Goal: Transaction & Acquisition: Download file/media

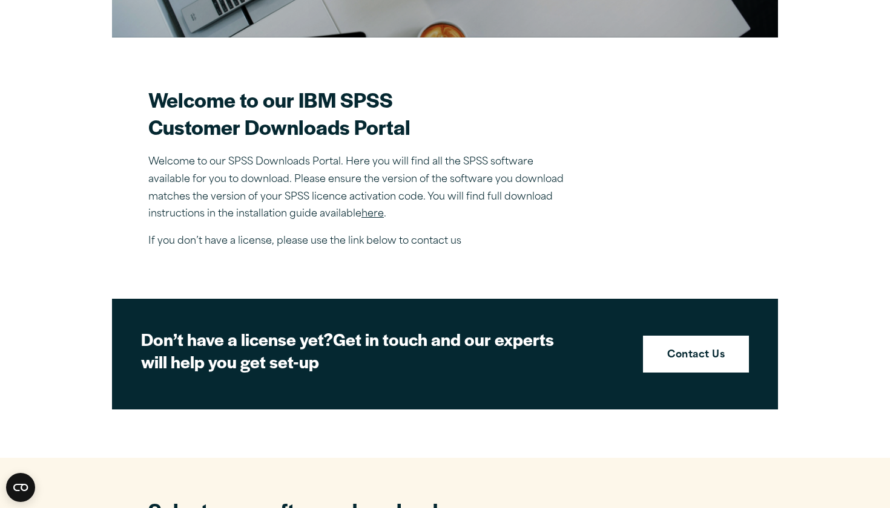
scroll to position [609, 0]
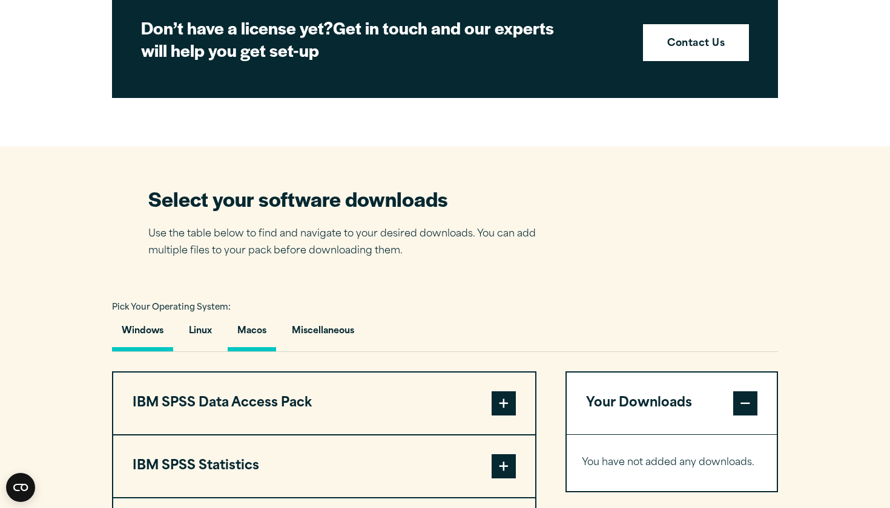
click at [260, 327] on button "Macos" at bounding box center [252, 334] width 48 height 34
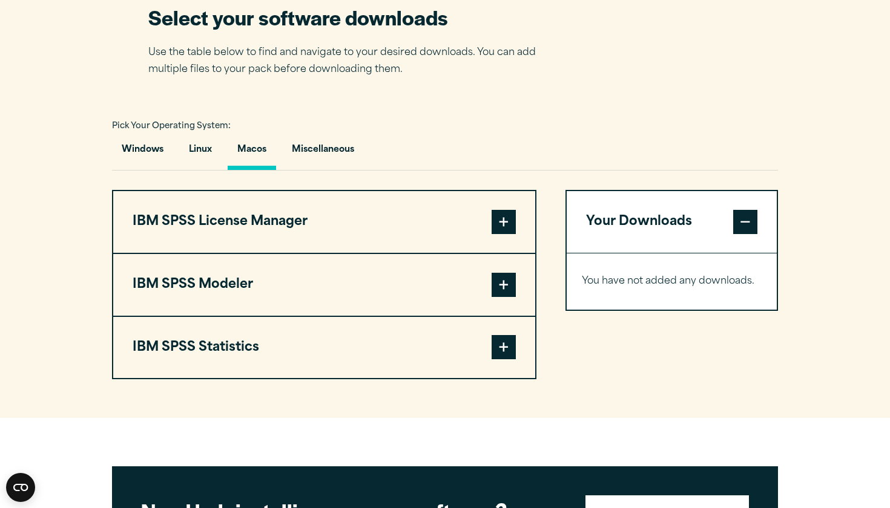
scroll to position [792, 0]
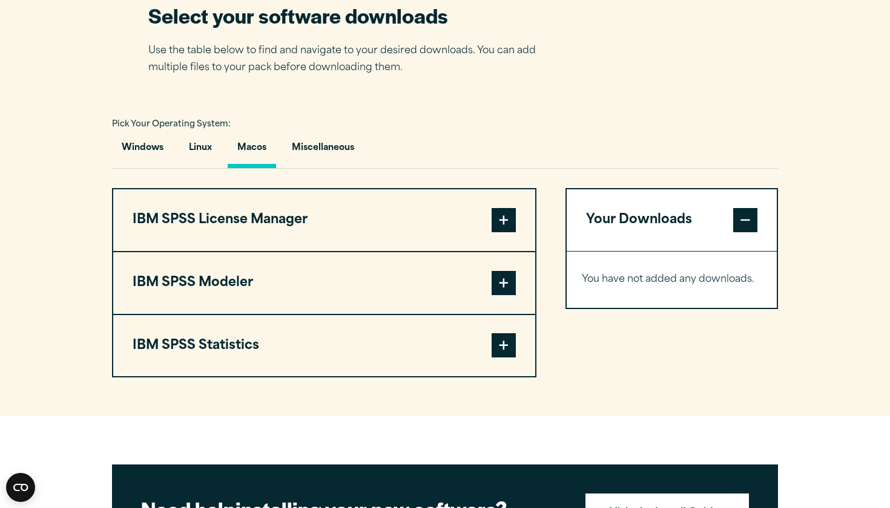
click at [235, 234] on button "IBM SPSS License Manager" at bounding box center [324, 220] width 422 height 62
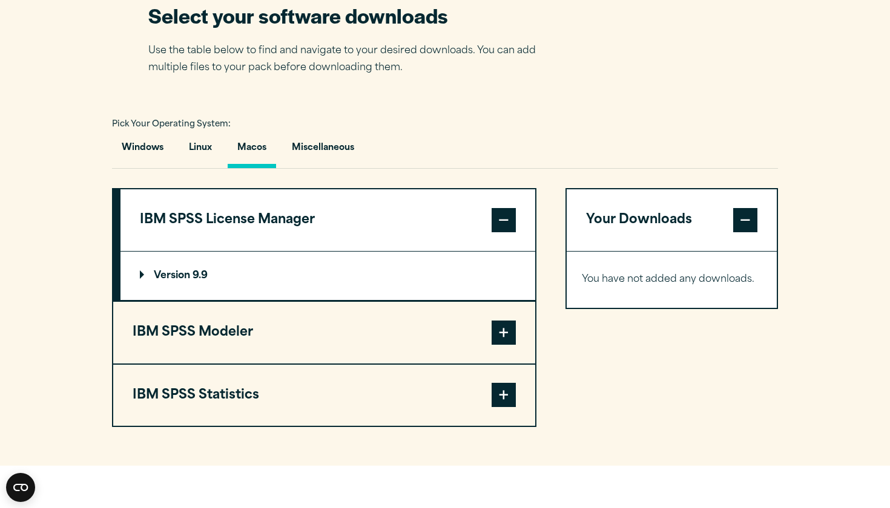
click at [211, 401] on button "IBM SPSS Statistics" at bounding box center [324, 396] width 422 height 62
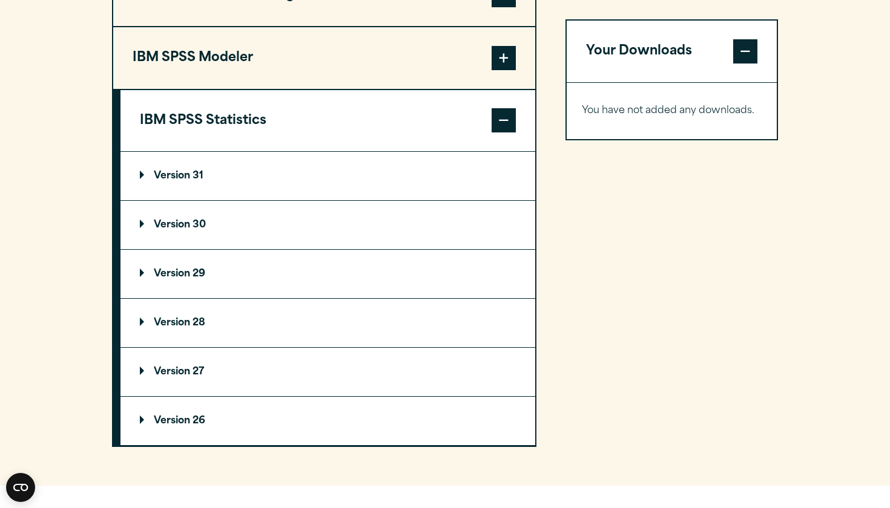
scroll to position [1026, 0]
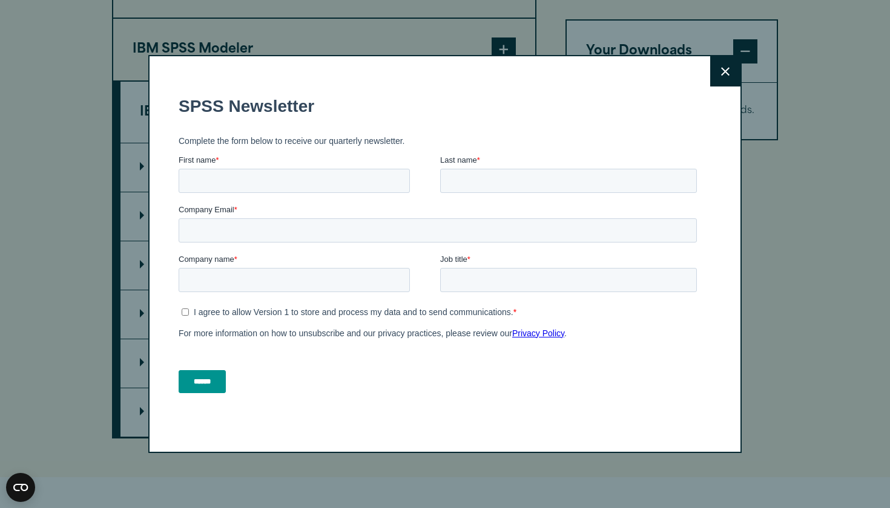
click at [729, 79] on button "Close" at bounding box center [725, 71] width 30 height 30
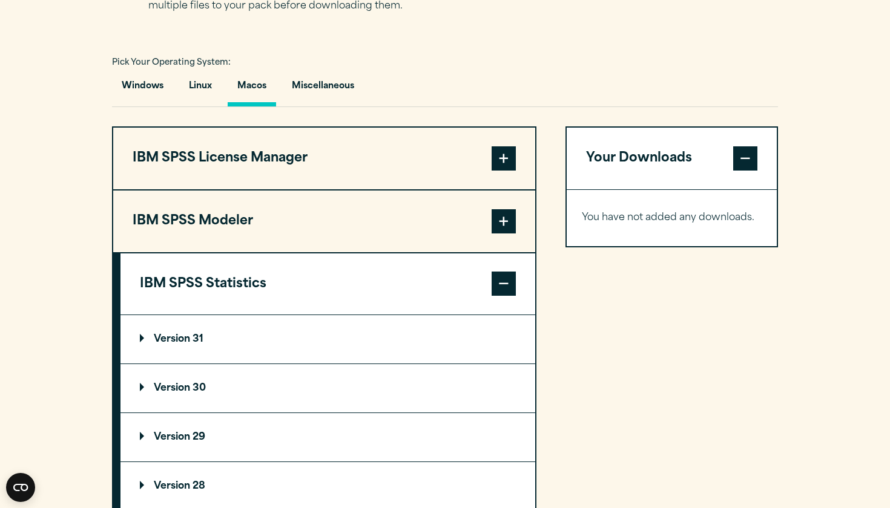
scroll to position [855, 0]
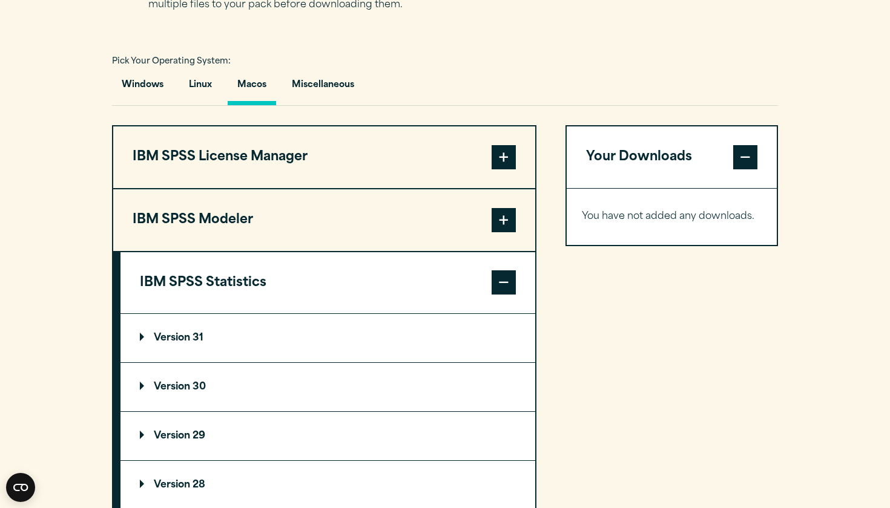
click at [255, 155] on button "IBM SPSS License Manager" at bounding box center [324, 157] width 422 height 62
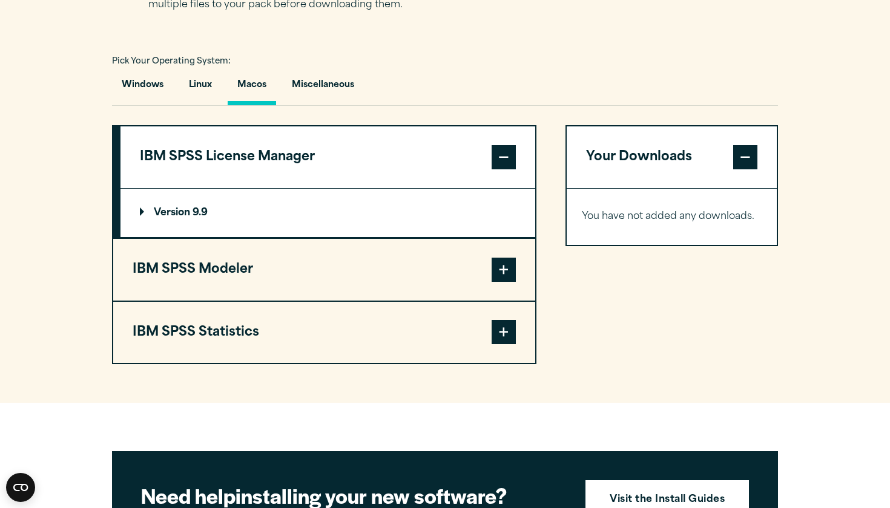
click at [229, 317] on button "IBM SPSS Statistics" at bounding box center [324, 333] width 422 height 62
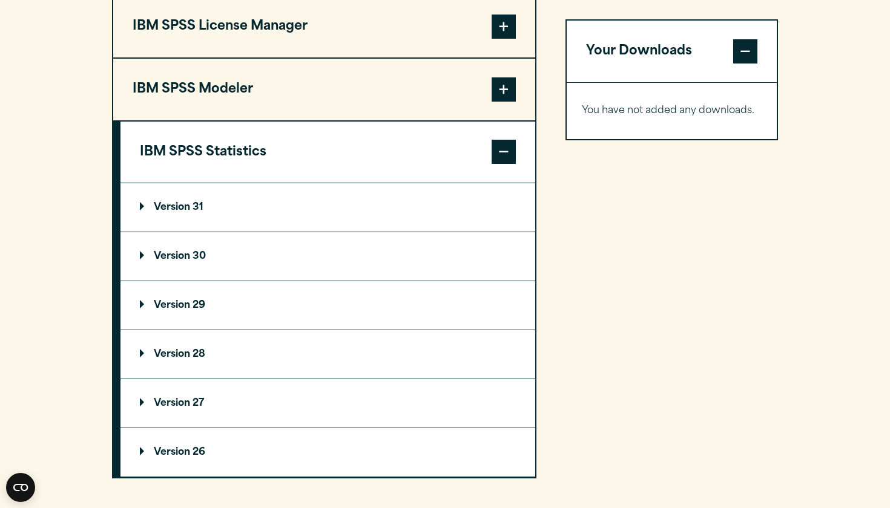
scroll to position [992, 0]
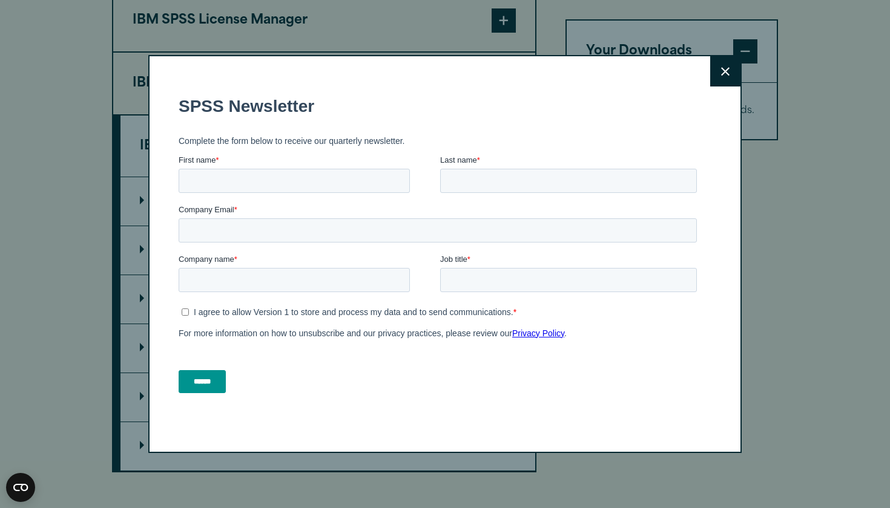
click at [727, 68] on icon at bounding box center [725, 71] width 8 height 9
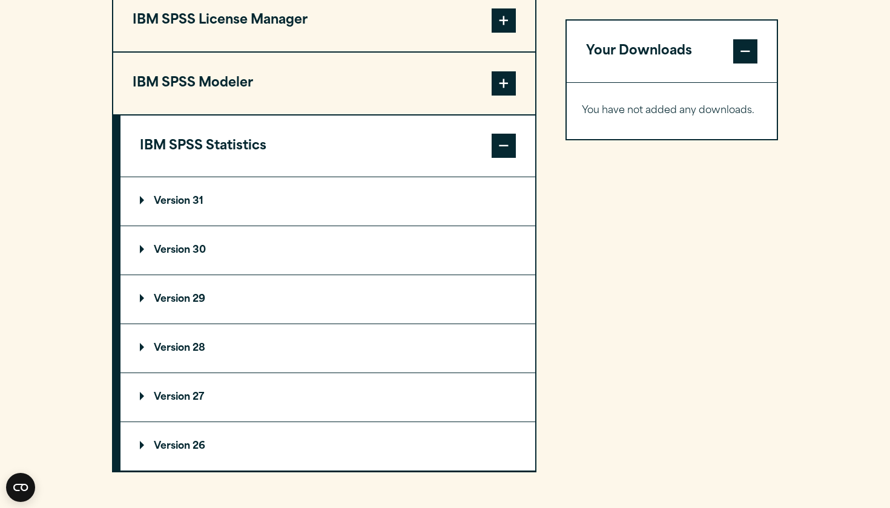
click at [264, 298] on summary "Version 29" at bounding box center [327, 299] width 415 height 48
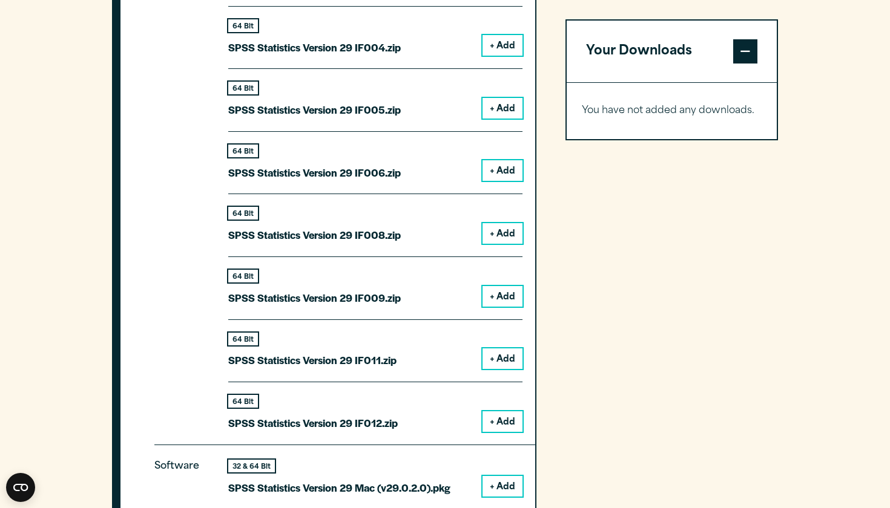
scroll to position [1620, 0]
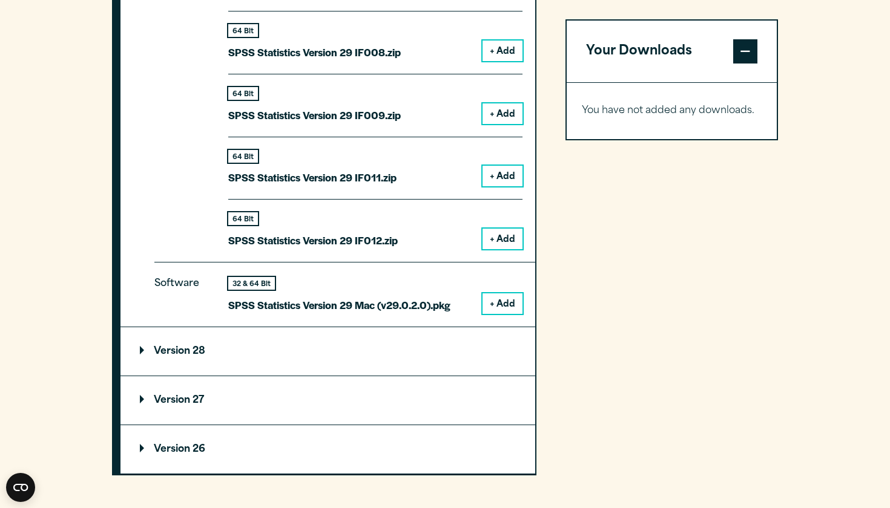
click at [272, 285] on div "32 & 64 Bit" at bounding box center [251, 283] width 47 height 13
click at [496, 306] on button "+ Add" at bounding box center [502, 304] width 40 height 21
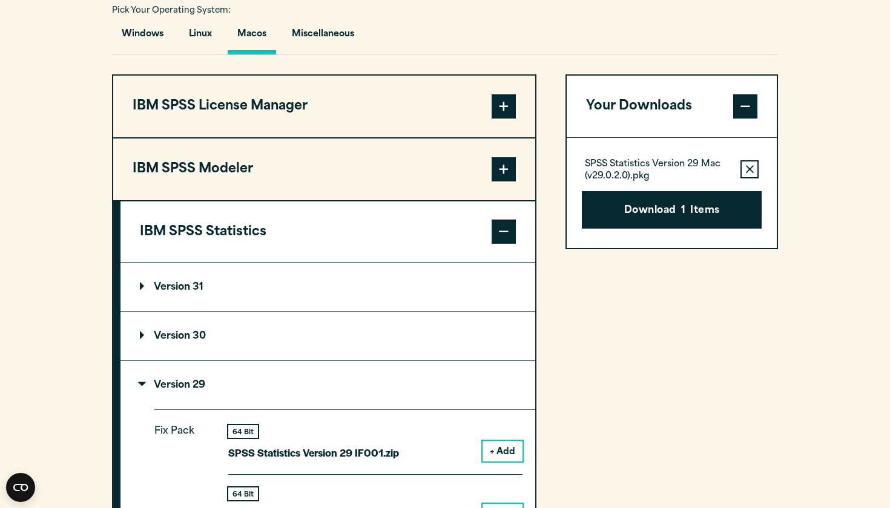
scroll to position [904, 0]
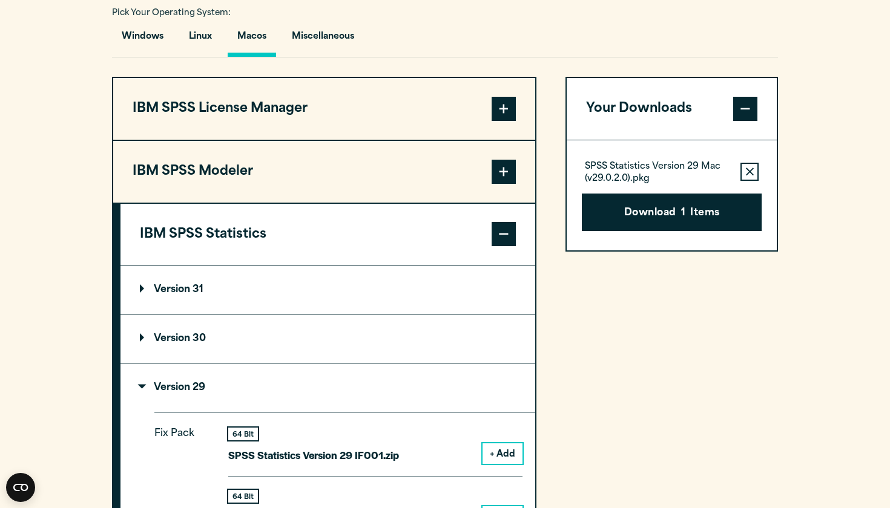
click at [175, 111] on button "IBM SPSS License Manager" at bounding box center [324, 109] width 422 height 62
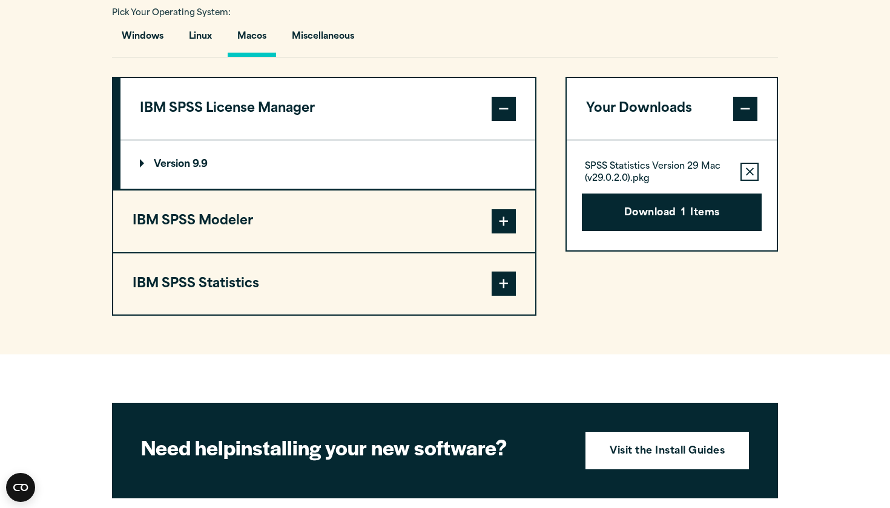
click at [188, 220] on button "IBM SPSS Modeler" at bounding box center [324, 222] width 422 height 62
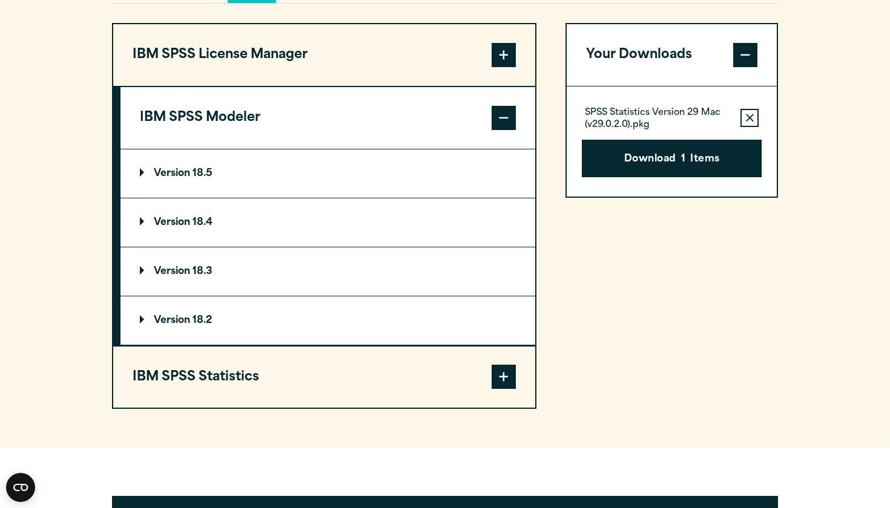
scroll to position [976, 0]
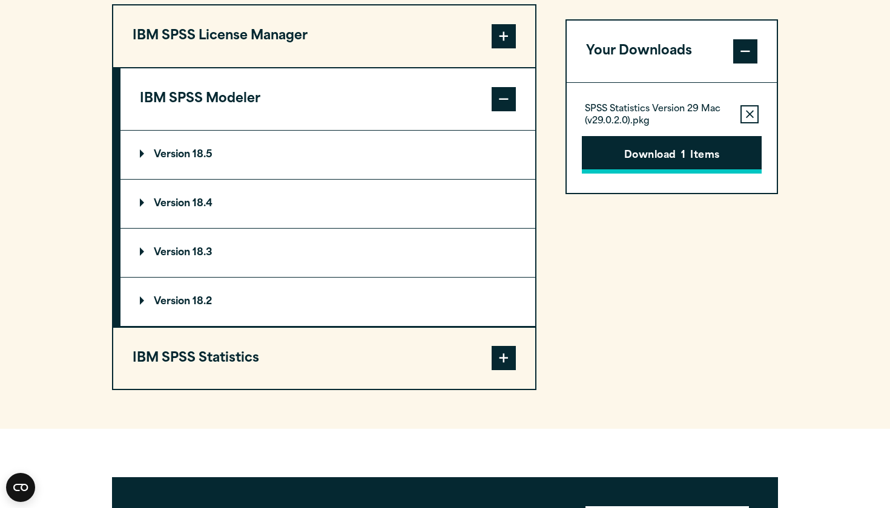
click at [680, 157] on button "Download 1 Items" at bounding box center [672, 155] width 180 height 38
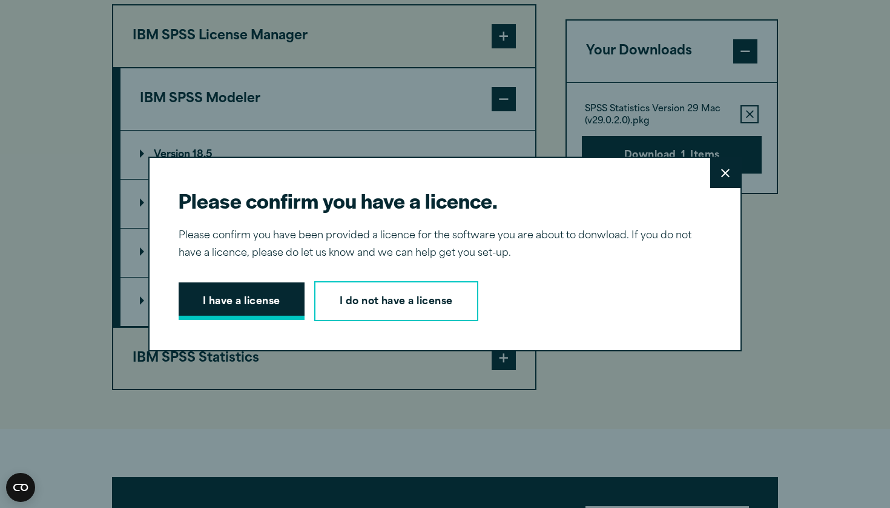
click at [266, 309] on button "I have a license" at bounding box center [242, 302] width 126 height 38
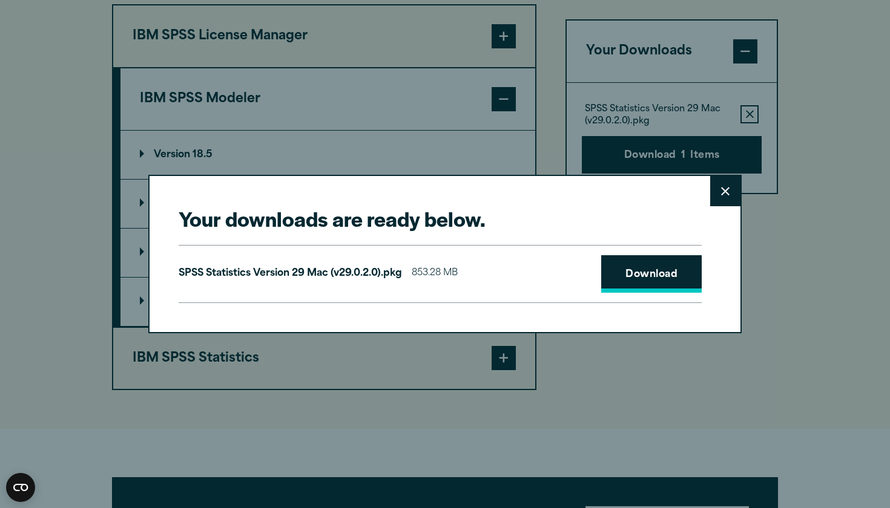
click at [655, 274] on link "Download" at bounding box center [651, 274] width 100 height 38
click at [456, 396] on div "Your downloads are ready below. Close SPSS Statistics Version 29 Mac (v29.0.2.0…" at bounding box center [445, 254] width 890 height 508
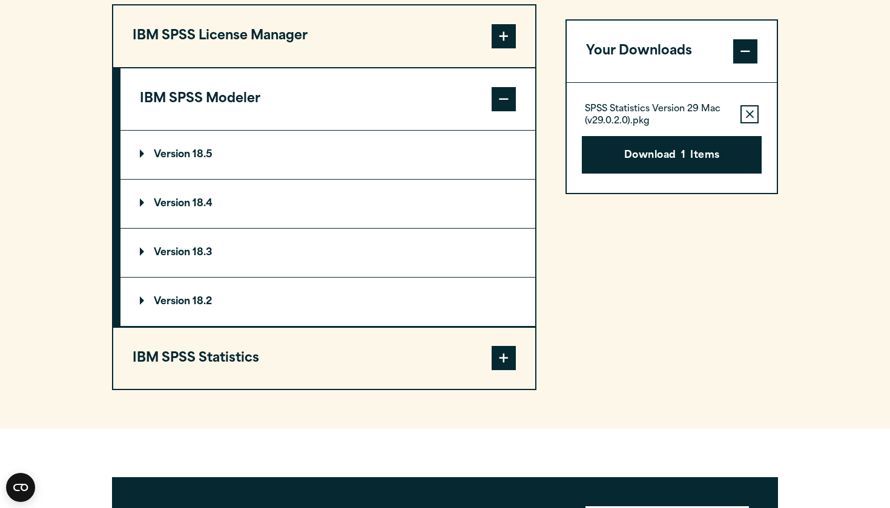
click at [359, 51] on button "IBM SPSS License Manager" at bounding box center [324, 36] width 422 height 62
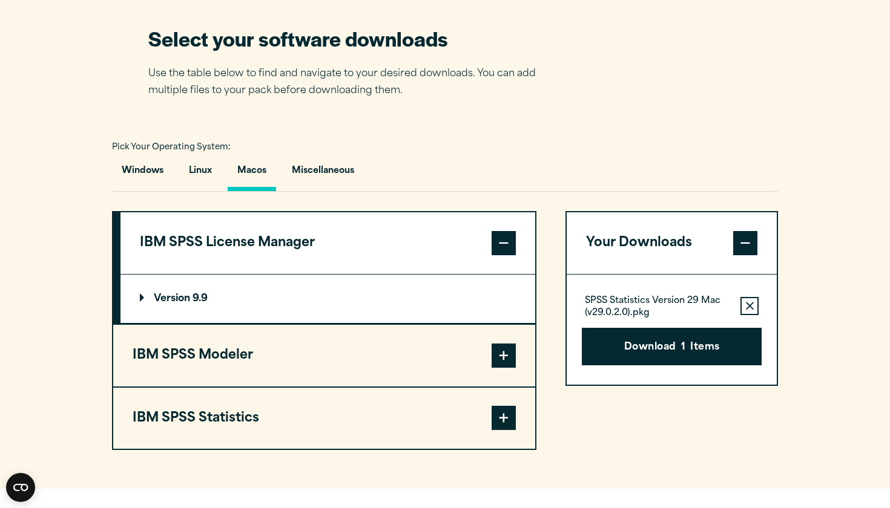
scroll to position [772, 0]
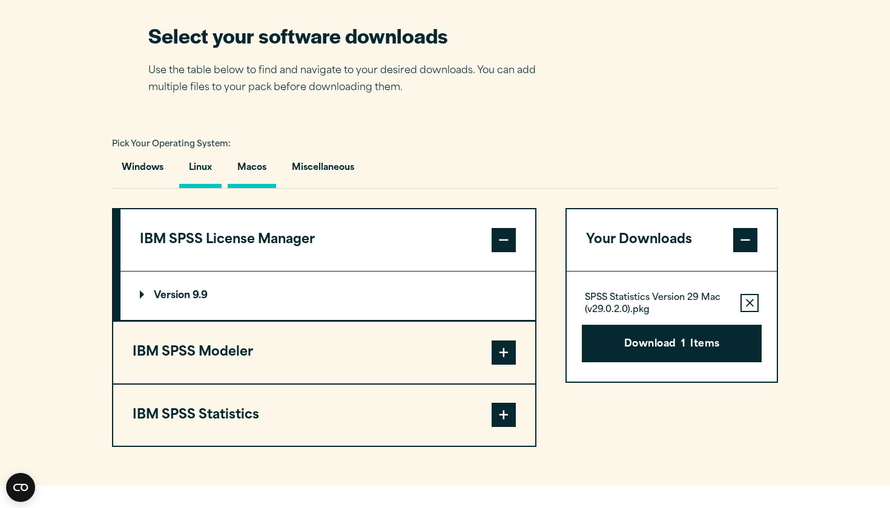
click at [207, 181] on button "Linux" at bounding box center [200, 171] width 42 height 34
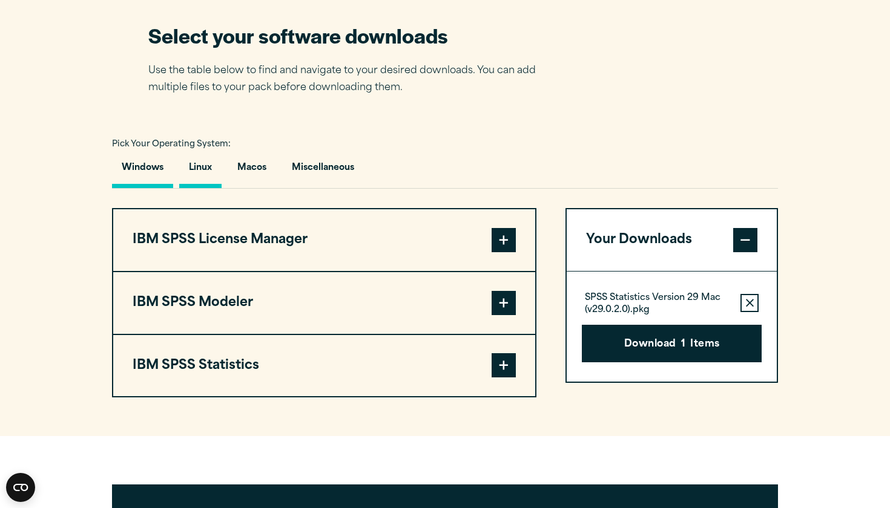
click at [149, 175] on button "Windows" at bounding box center [142, 171] width 61 height 34
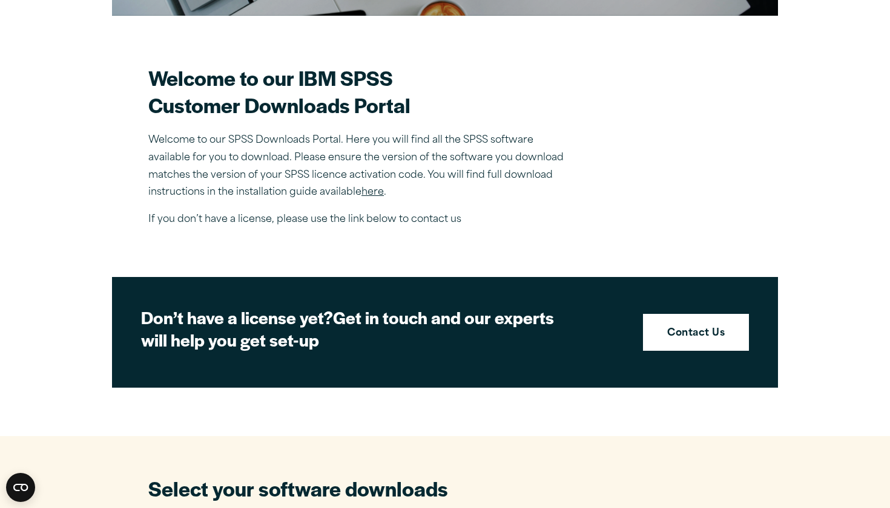
scroll to position [494, 0]
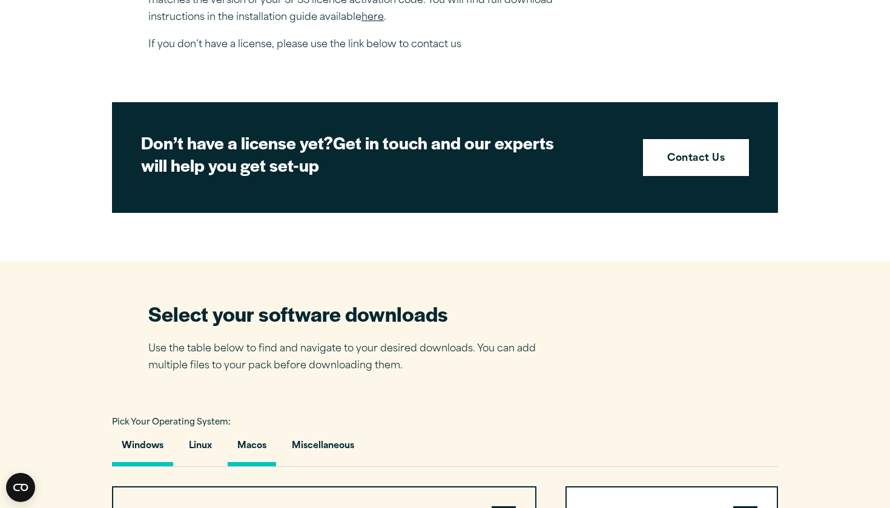
click at [253, 446] on button "Macos" at bounding box center [252, 449] width 48 height 34
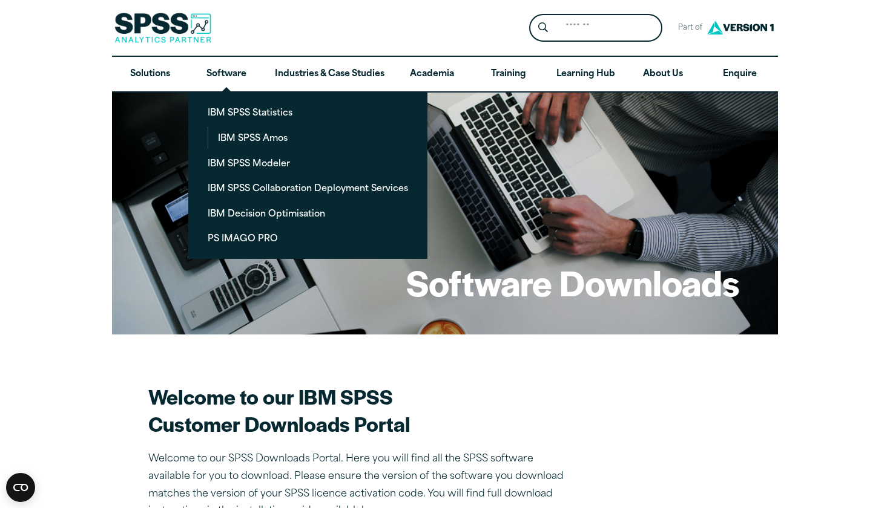
scroll to position [0, 0]
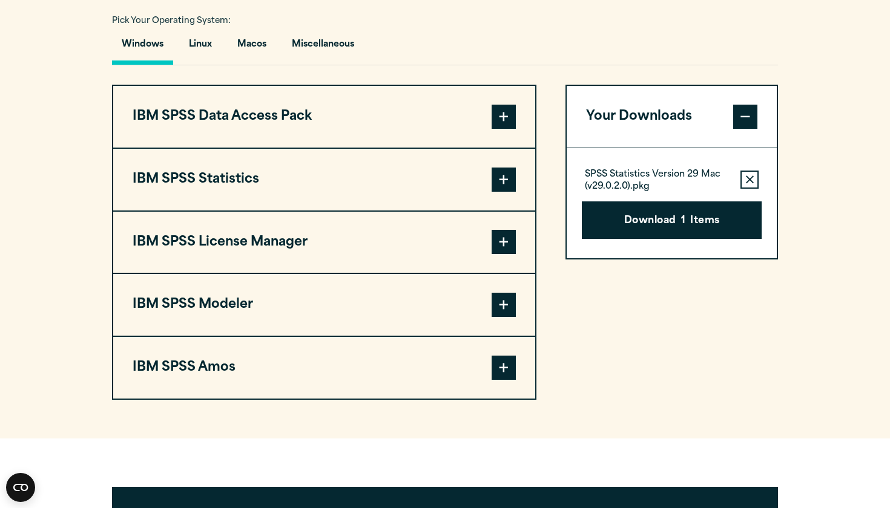
scroll to position [908, 0]
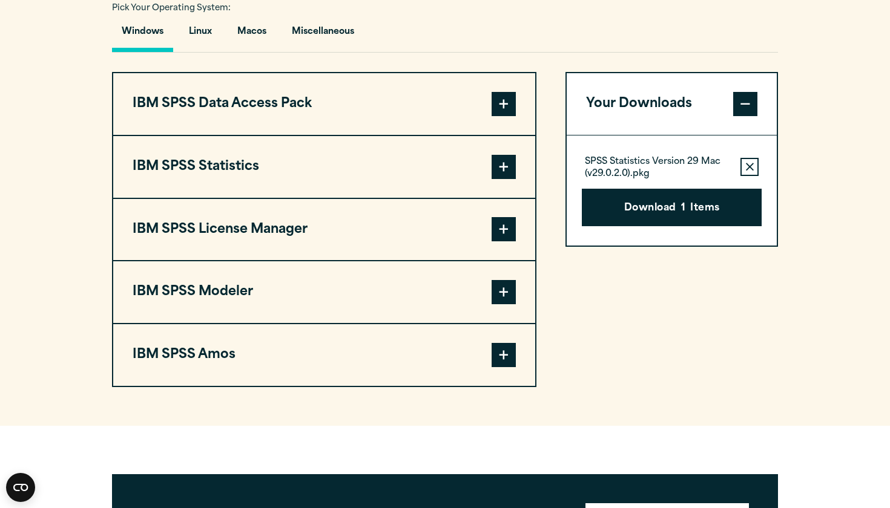
click at [324, 284] on button "IBM SPSS Modeler" at bounding box center [324, 292] width 422 height 62
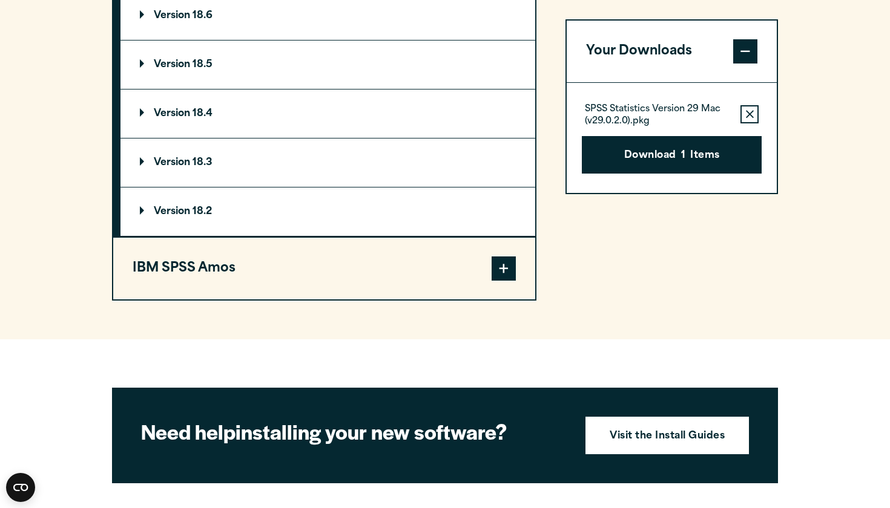
click at [324, 279] on button "IBM SPSS Amos" at bounding box center [324, 269] width 422 height 62
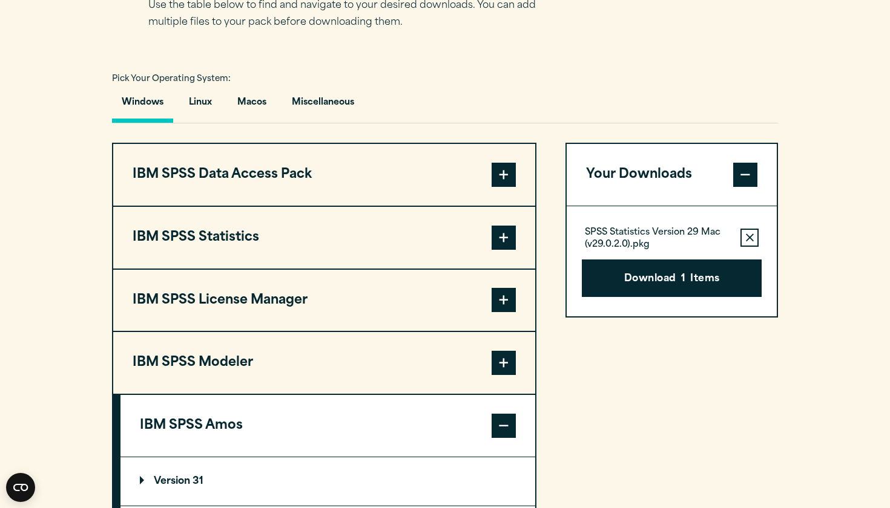
click at [328, 248] on button "IBM SPSS Statistics" at bounding box center [324, 238] width 422 height 62
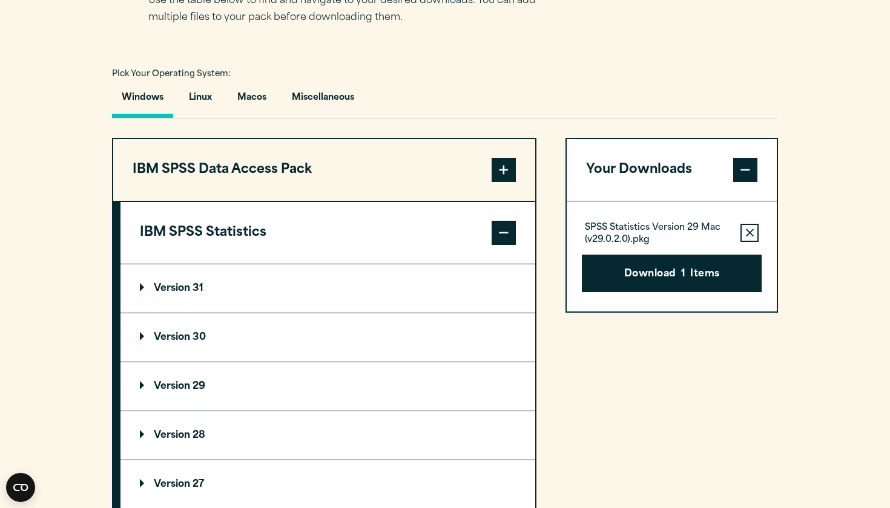
scroll to position [842, 0]
click at [337, 155] on button "IBM SPSS Data Access Pack" at bounding box center [324, 170] width 422 height 62
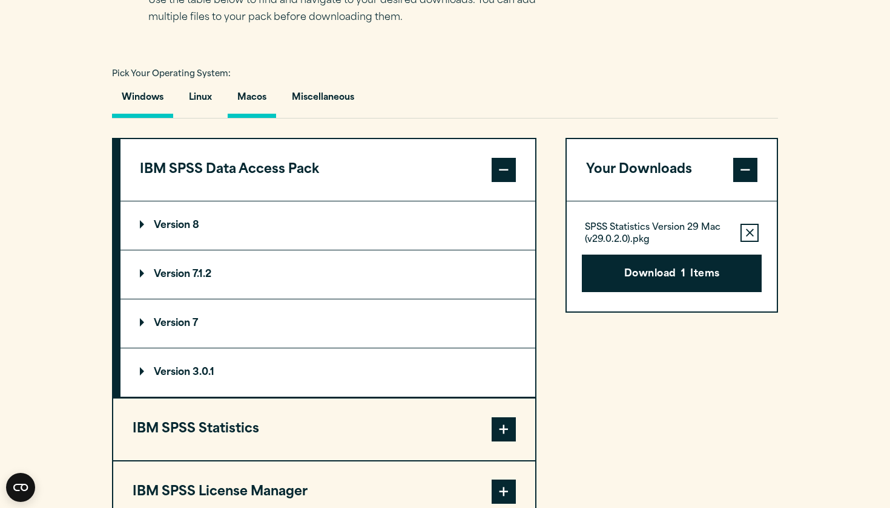
click at [254, 96] on button "Macos" at bounding box center [252, 101] width 48 height 34
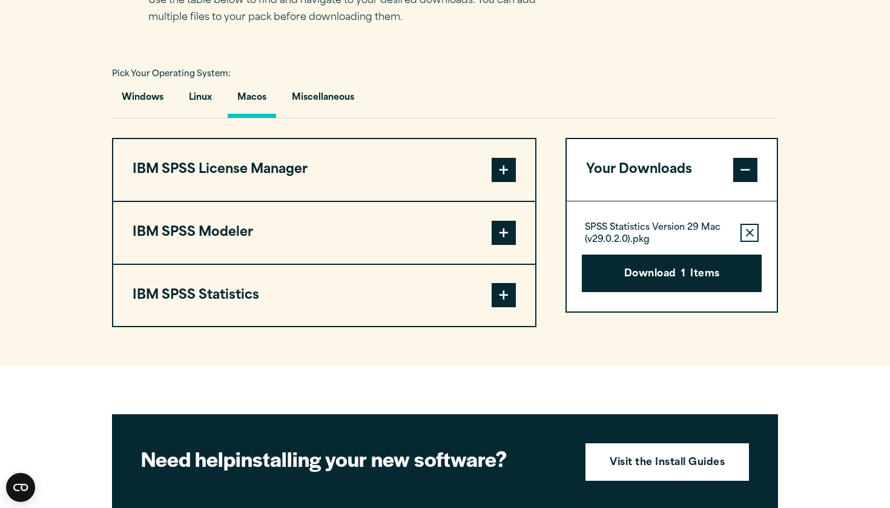
click at [249, 286] on button "IBM SPSS Statistics" at bounding box center [324, 296] width 422 height 62
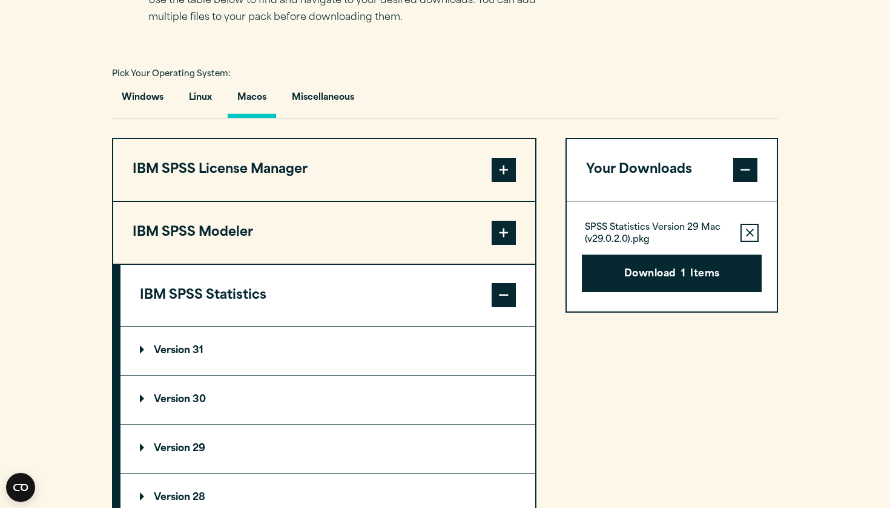
click at [257, 235] on button "IBM SPSS Modeler" at bounding box center [324, 233] width 422 height 62
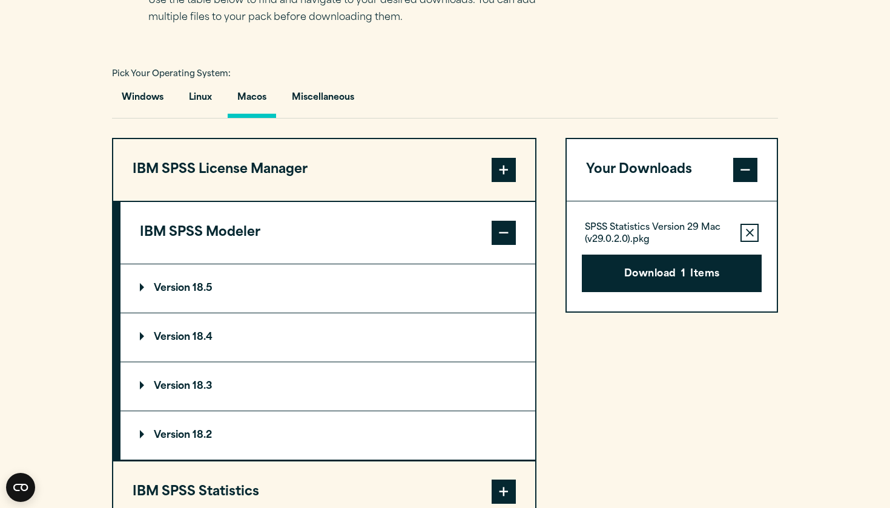
click at [277, 169] on button "IBM SPSS License Manager" at bounding box center [324, 170] width 422 height 62
